Goal: Task Accomplishment & Management: Complete application form

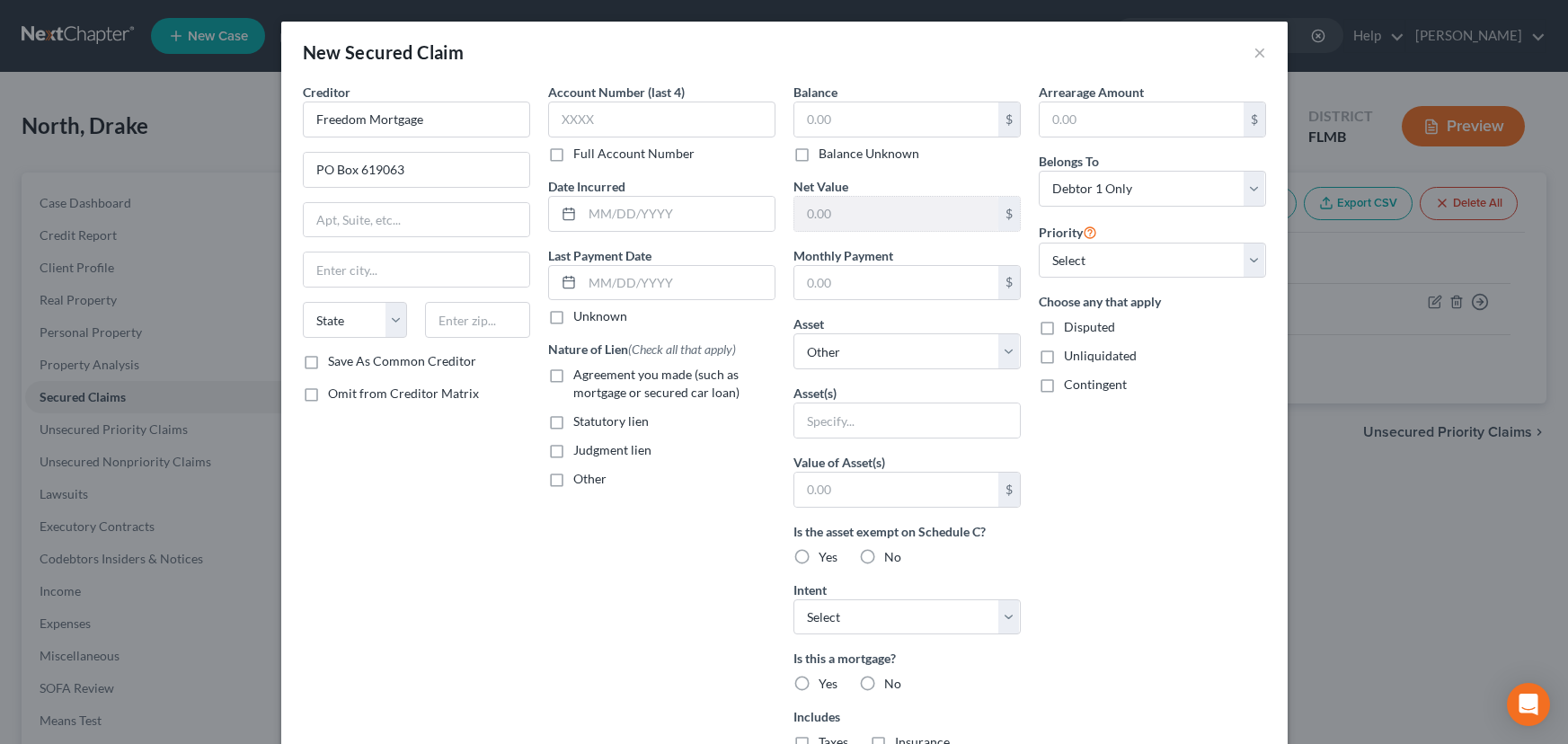
select select "0"
click at [573, 155] on label "Full Account Number" at bounding box center [634, 153] width 122 height 18
click at [581, 155] on input "Full Account Number" at bounding box center [587, 151] width 12 height 12
click at [578, 122] on input "text" at bounding box center [661, 119] width 227 height 35
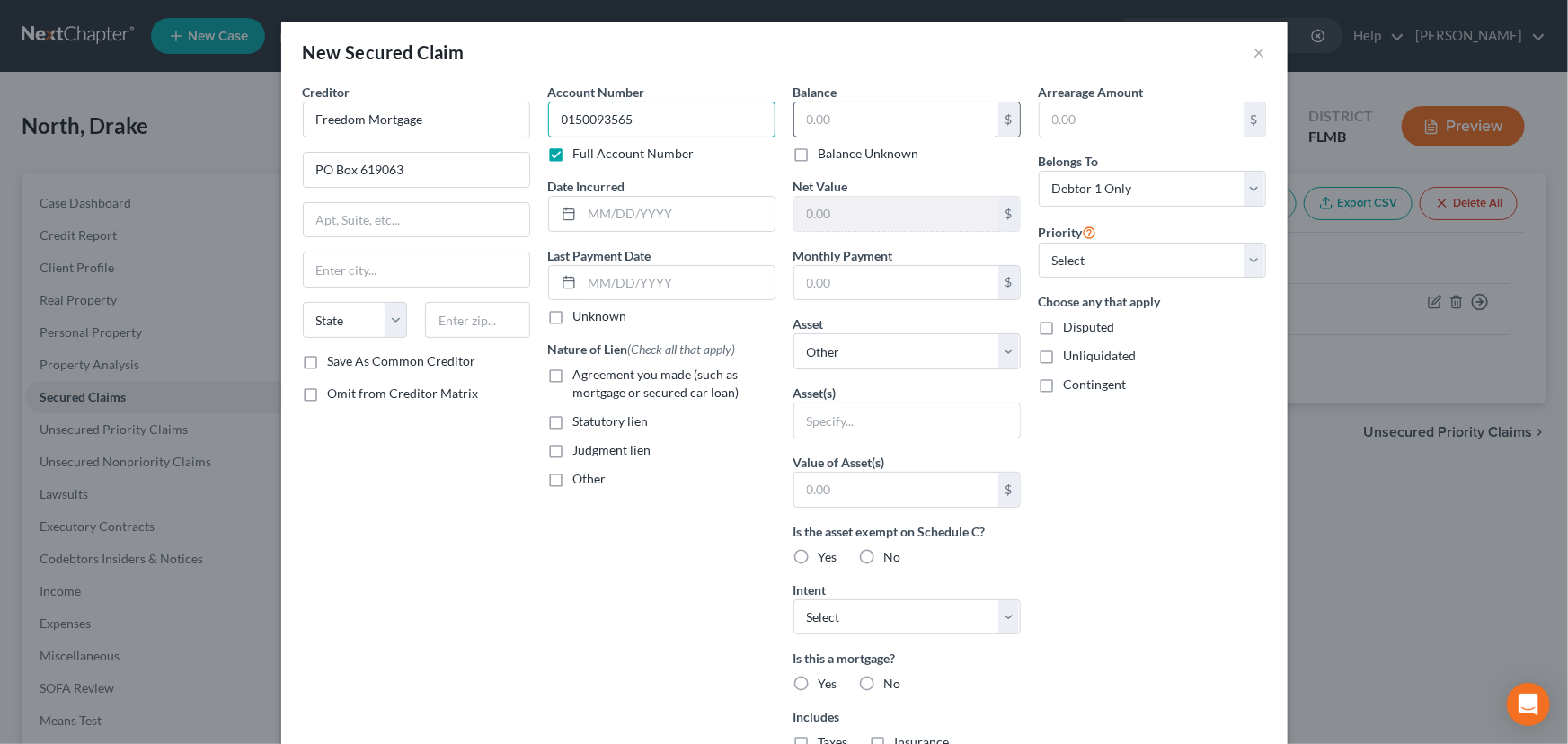
type input "0150093565"
click at [904, 116] on input "text" at bounding box center [896, 120] width 204 height 35
type input "200,000"
click at [999, 362] on select "Select Other Multiple Assets [STREET_ADDRESS] - $0.0 Electronics - Two 40-inch …" at bounding box center [907, 351] width 227 height 35
select select "2"
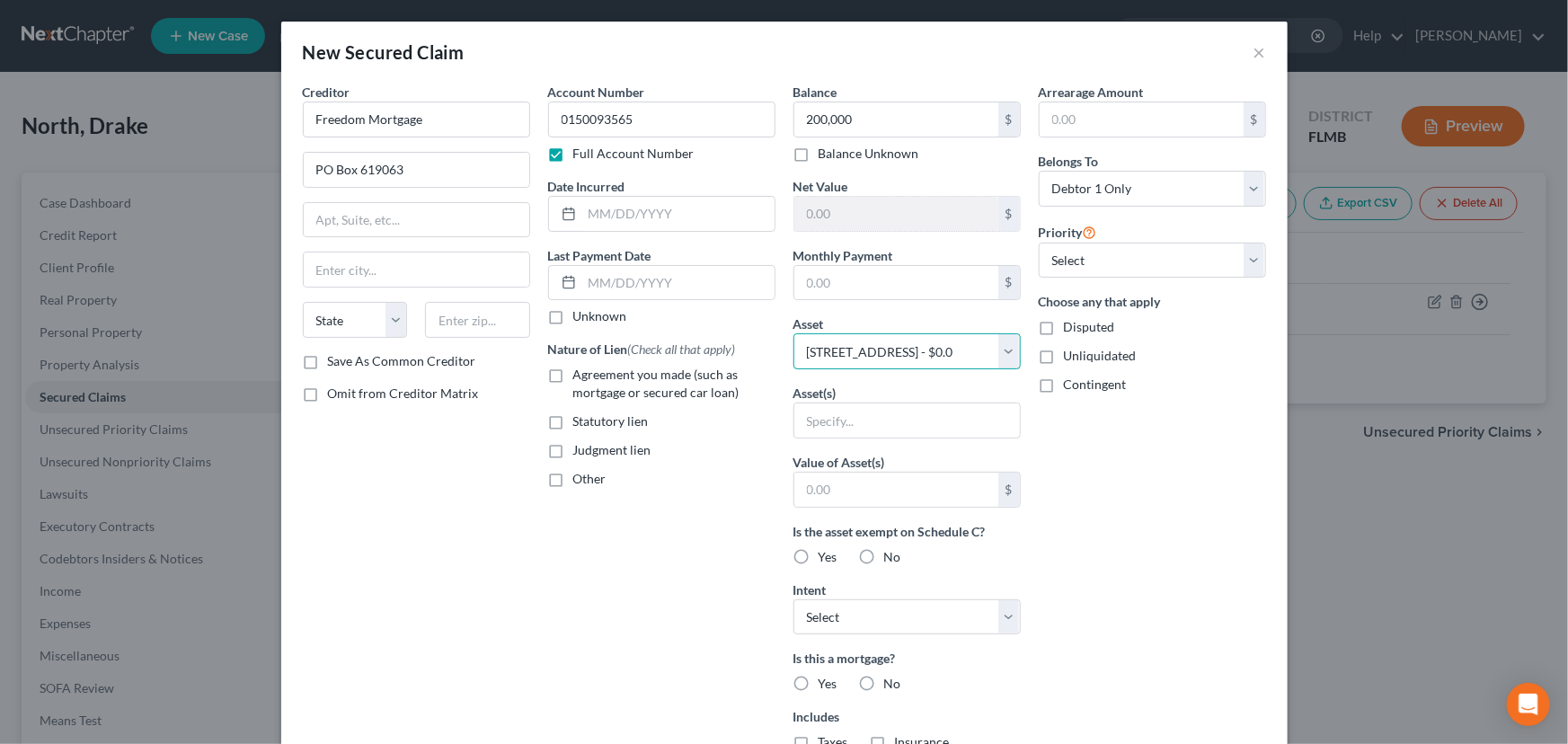
click at [794, 334] on select "Select Other Multiple Assets [STREET_ADDRESS] - $0.0 Electronics - Two 40-inch …" at bounding box center [907, 351] width 227 height 35
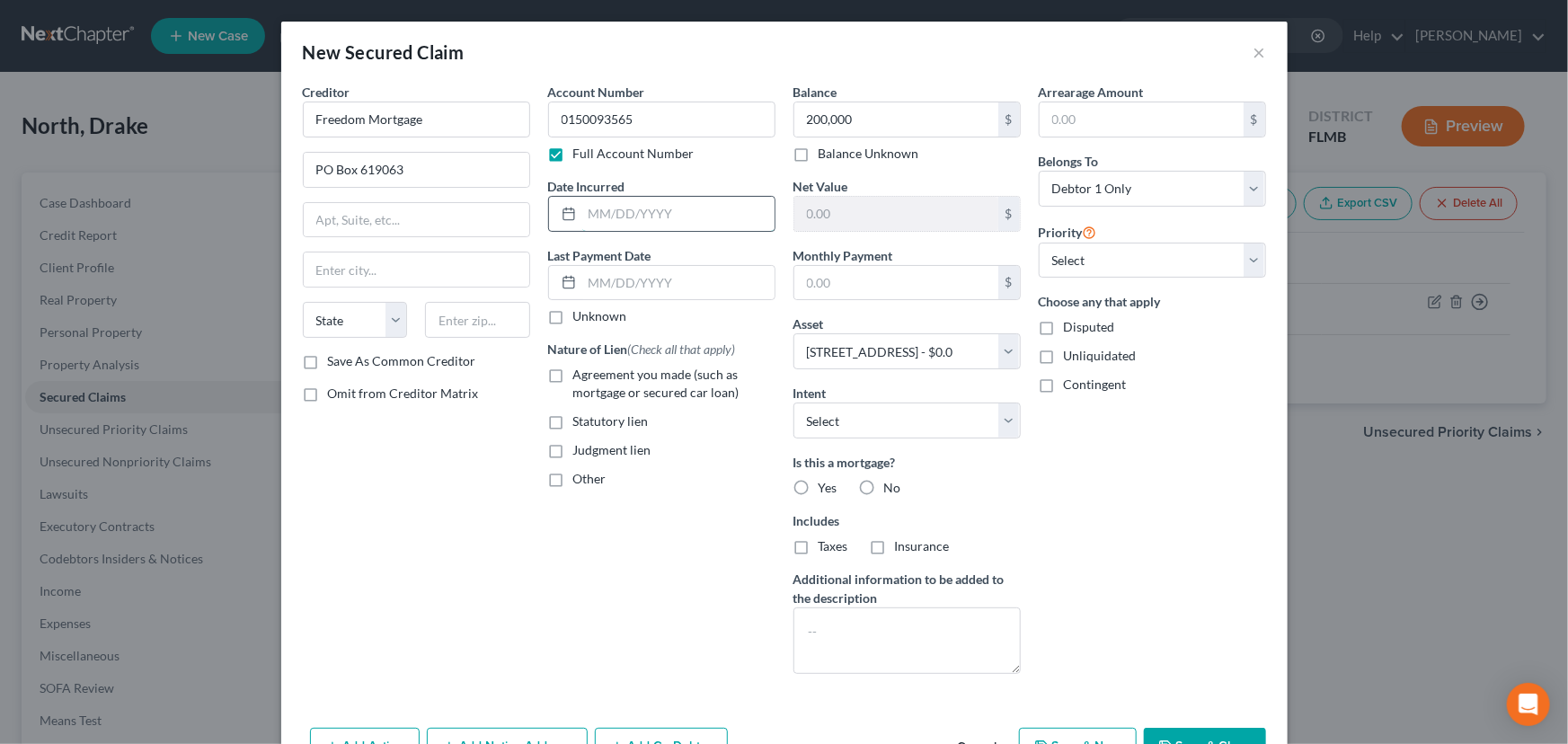
click at [596, 209] on input "text" at bounding box center [678, 214] width 193 height 35
type input "05/2023"
click at [357, 266] on input "text" at bounding box center [416, 269] width 225 height 35
